Goal: Find specific page/section: Find specific page/section

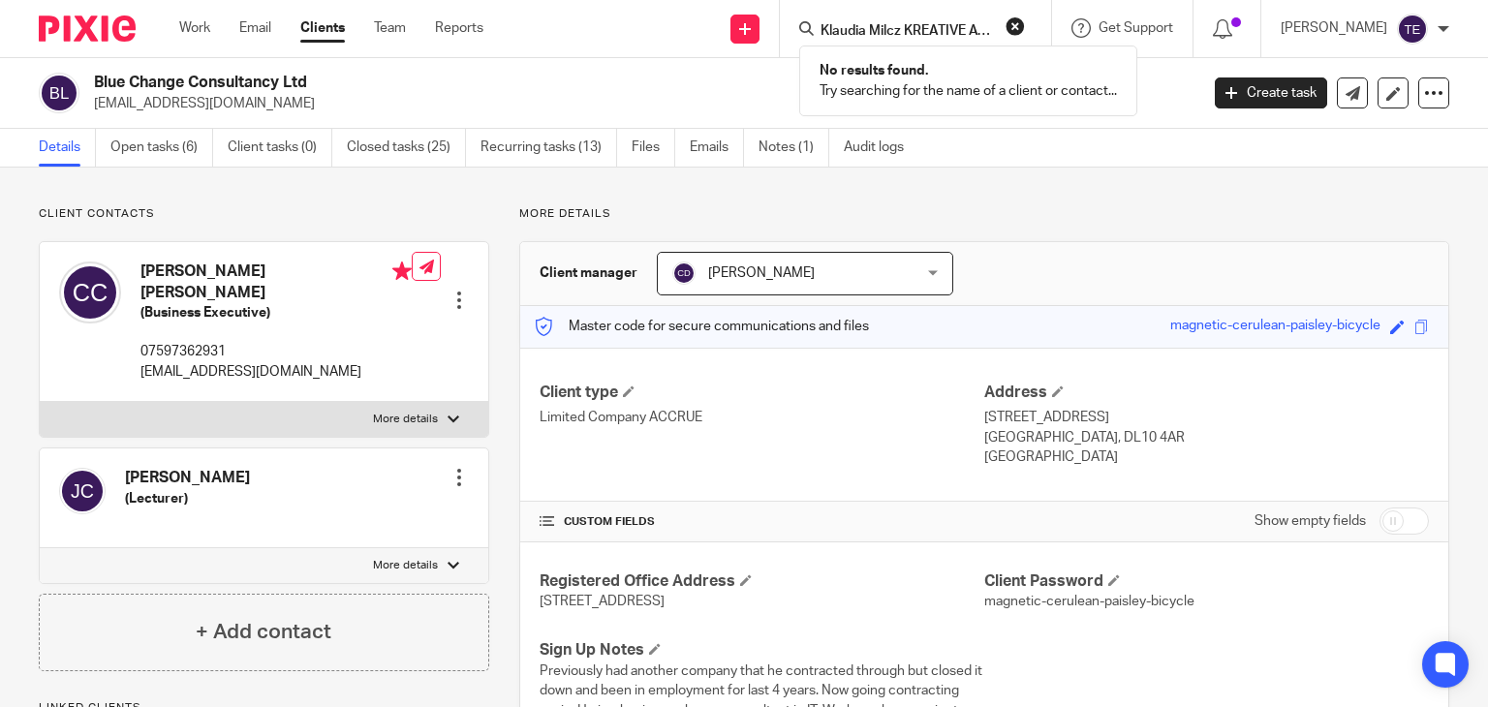
click at [1025, 23] on button "reset" at bounding box center [1015, 25] width 19 height 19
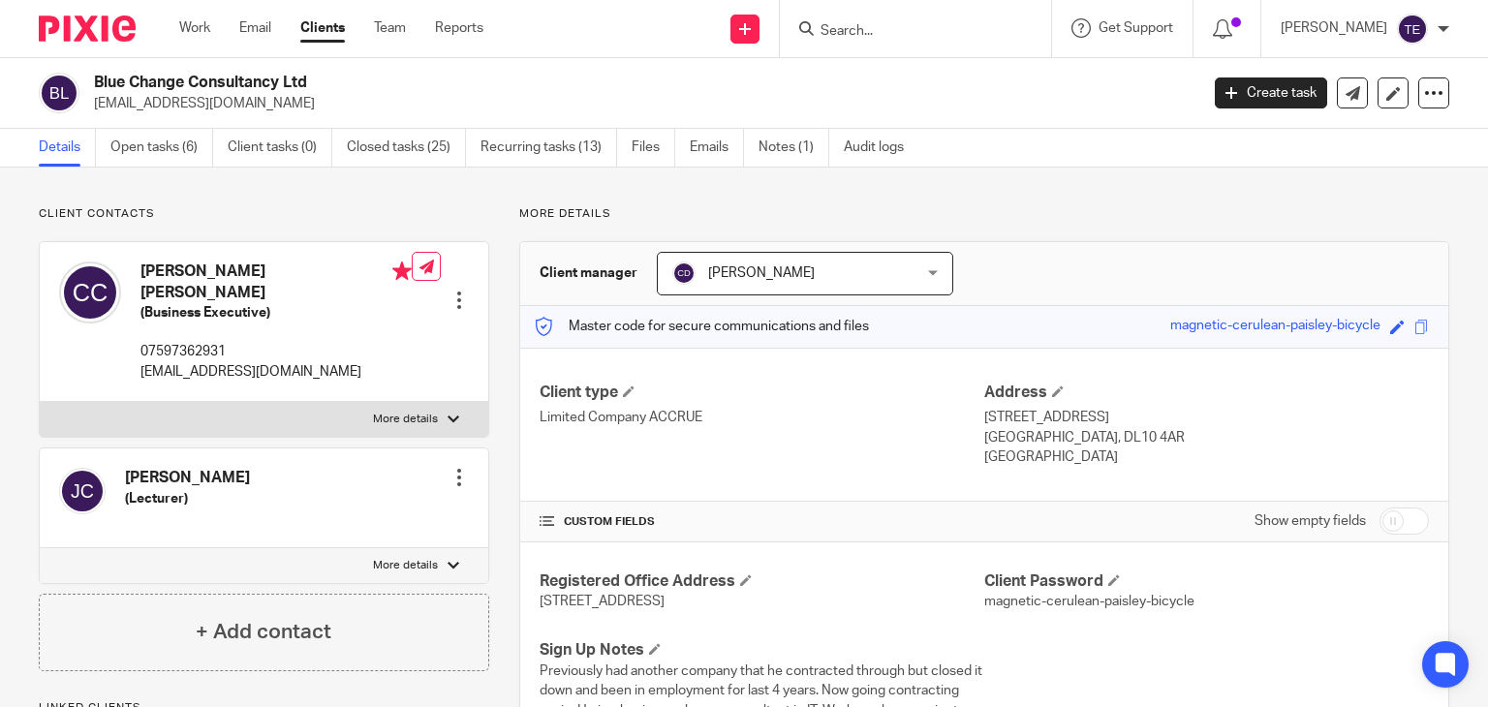
click at [940, 36] on input "Search" at bounding box center [906, 31] width 174 height 17
paste input "07967 164911"
click at [889, 31] on input "07967 164911" at bounding box center [906, 31] width 174 height 17
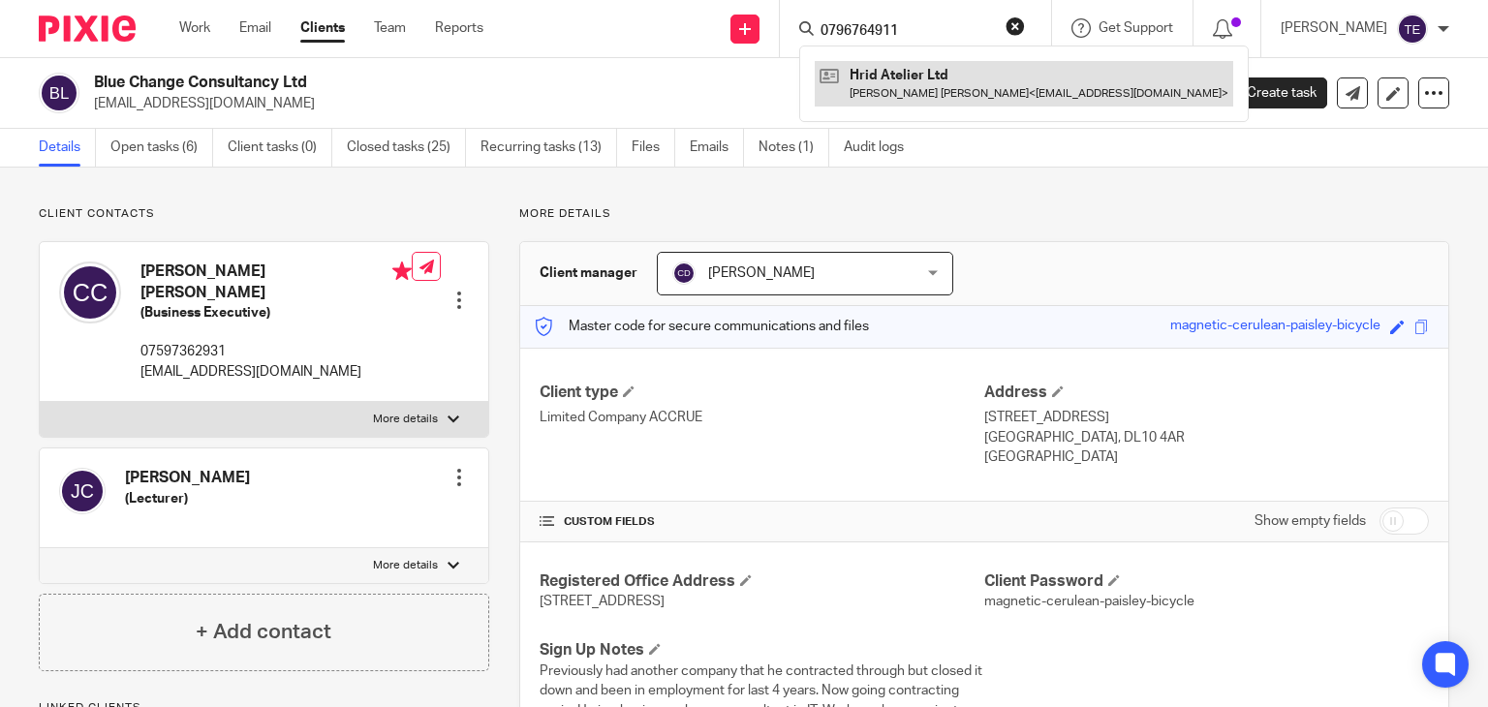
type input "0796764911"
click at [1059, 66] on link at bounding box center [1024, 83] width 419 height 45
